Goal: Information Seeking & Learning: Understand process/instructions

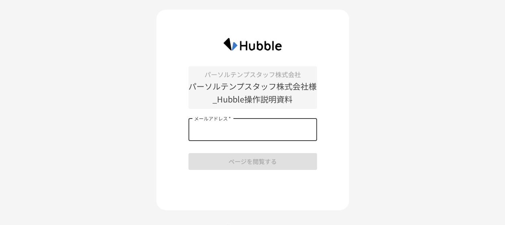
click at [264, 133] on input "メールアドレス   *" at bounding box center [252, 130] width 129 height 22
type input "**********"
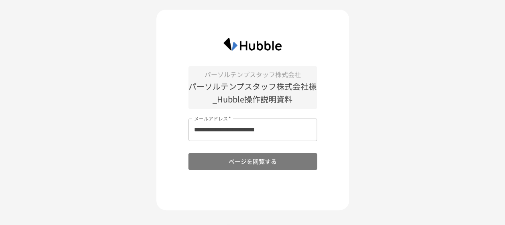
click at [260, 161] on button "ページを閲覧する" at bounding box center [252, 161] width 129 height 17
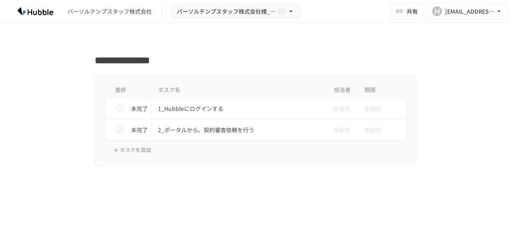
scroll to position [312, 0]
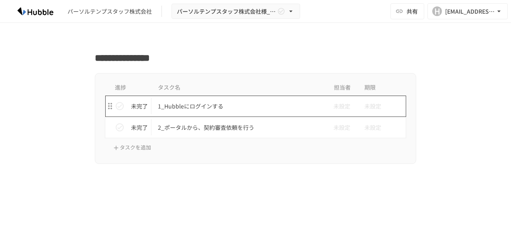
click at [214, 106] on p "1_Hubbleにログインする" at bounding box center [239, 106] width 162 height 10
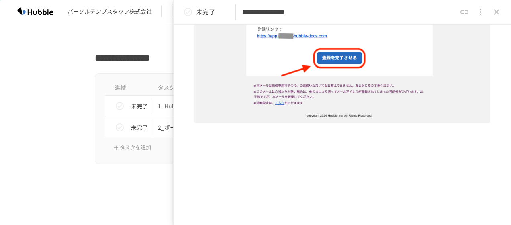
scroll to position [328, 0]
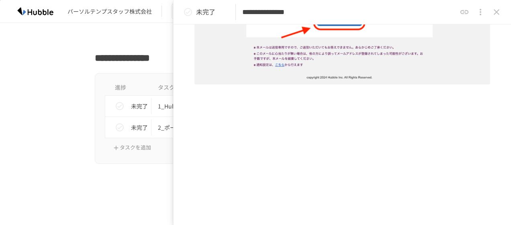
click at [129, 192] on div at bounding box center [255, 194] width 321 height 15
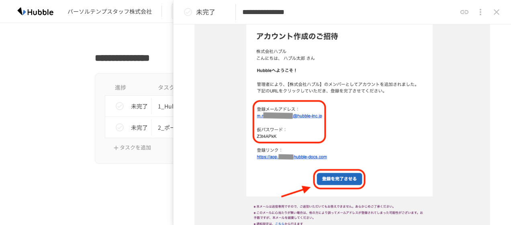
scroll to position [168, 0]
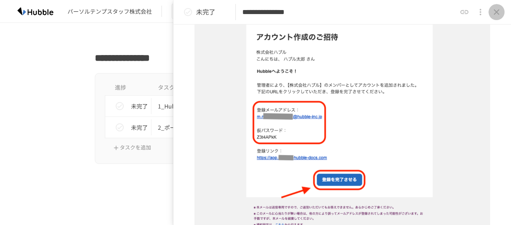
click at [497, 13] on icon "close drawer" at bounding box center [497, 12] width 10 height 10
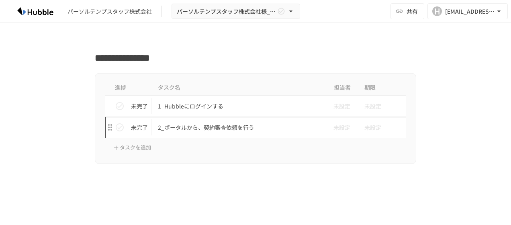
click at [233, 131] on p "2_ポータルから、契約審査依頼を行う" at bounding box center [239, 128] width 162 height 10
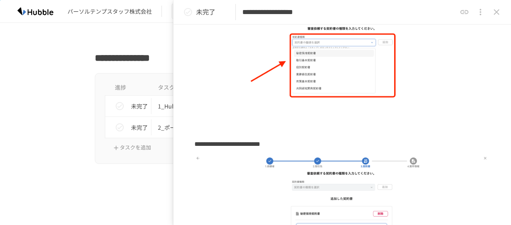
scroll to position [863, 0]
click at [483, 12] on icon "close drawer" at bounding box center [481, 12] width 10 height 10
click at [433, 84] on div at bounding box center [255, 112] width 511 height 225
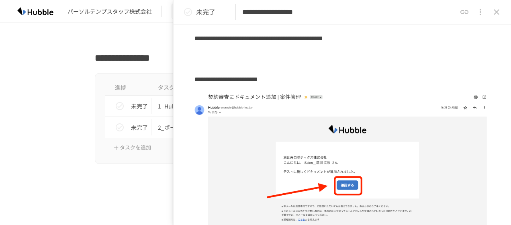
scroll to position [1351, 0]
drag, startPoint x: 444, startPoint y: 84, endPoint x: 447, endPoint y: 45, distance: 39.4
click at [447, 56] on div at bounding box center [342, 63] width 296 height 15
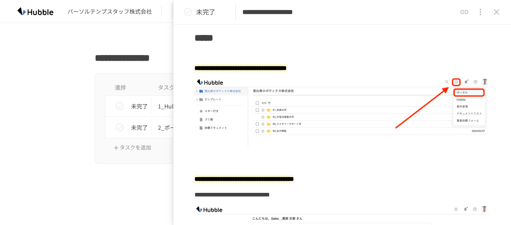
scroll to position [0, 0]
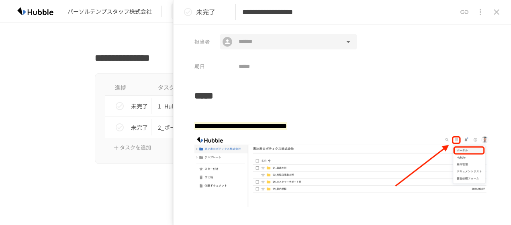
click at [251, 41] on input "text" at bounding box center [288, 42] width 106 height 10
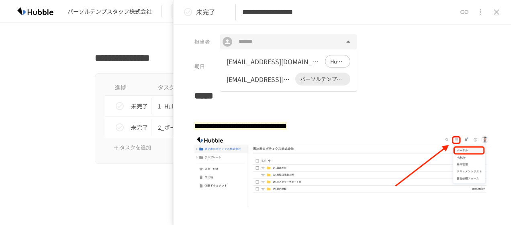
click at [406, 75] on div "**********" at bounding box center [342, 125] width 337 height 200
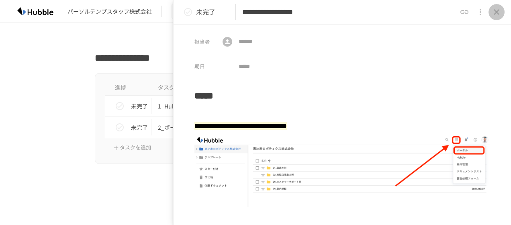
click at [499, 12] on icon "close drawer" at bounding box center [497, 12] width 10 height 10
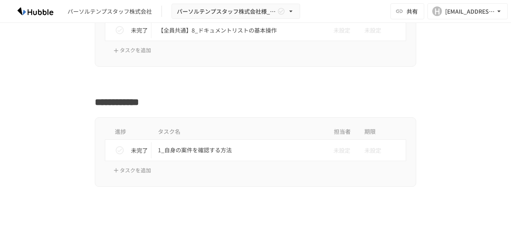
scroll to position [716, 0]
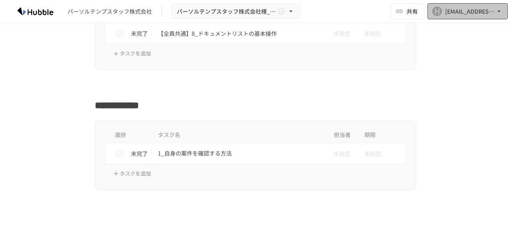
click at [502, 9] on icon "button" at bounding box center [499, 11] width 8 height 8
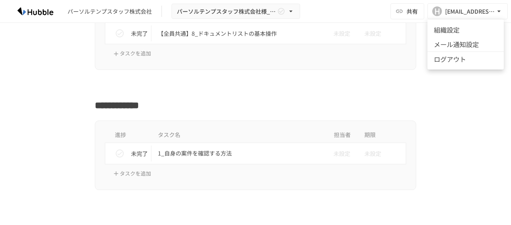
click at [458, 95] on div at bounding box center [255, 112] width 511 height 225
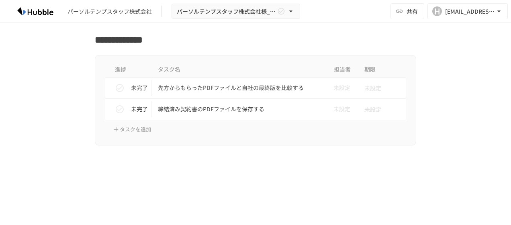
scroll to position [1476, 0]
